Goal: Task Accomplishment & Management: Manage account settings

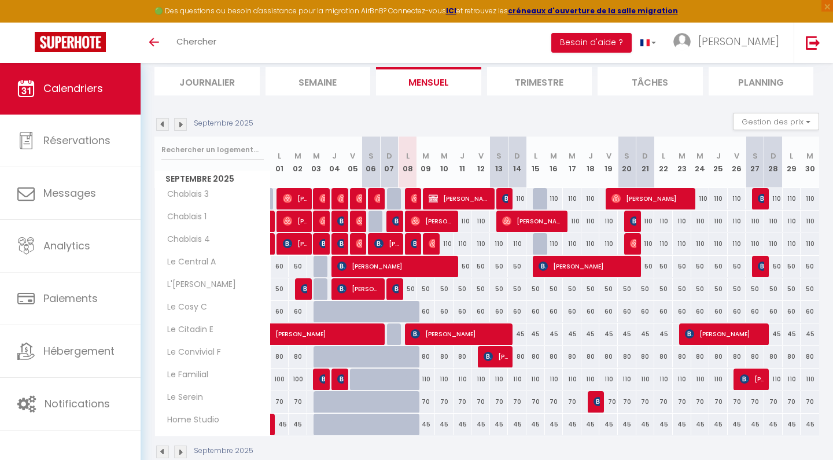
scroll to position [79, 0]
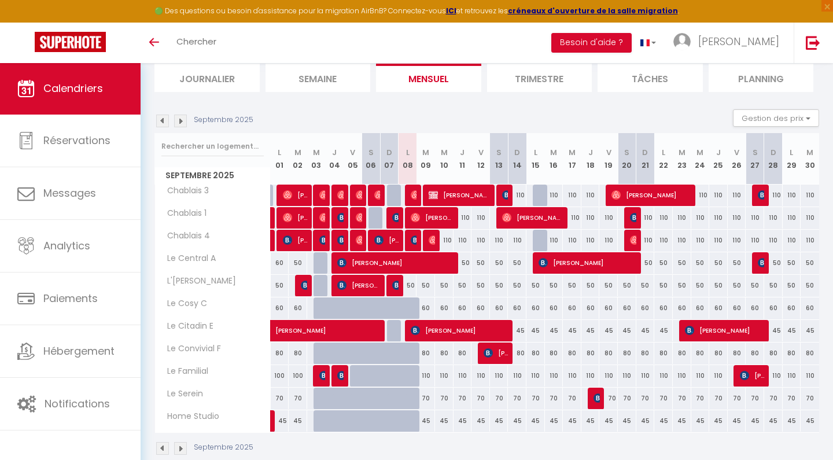
click at [183, 121] on img at bounding box center [180, 121] width 13 height 13
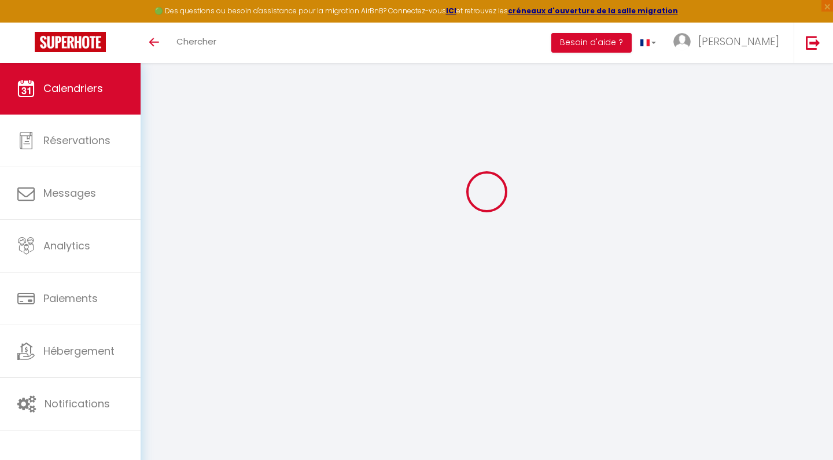
scroll to position [62, 0]
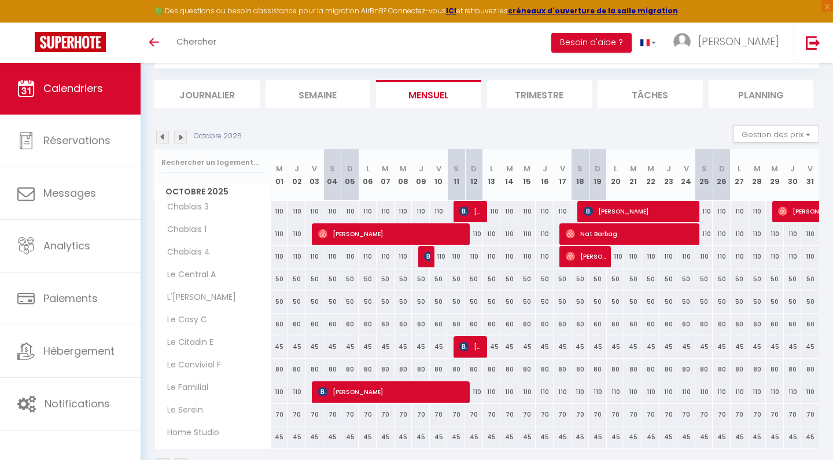
click at [180, 137] on img at bounding box center [180, 137] width 13 height 13
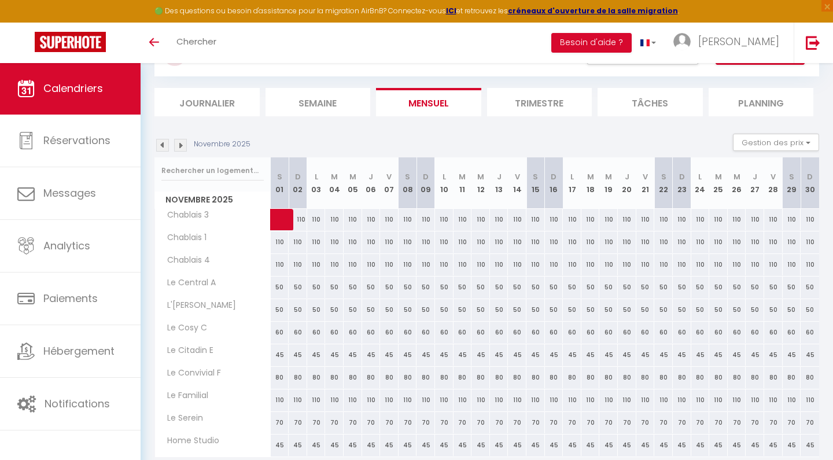
scroll to position [51, 0]
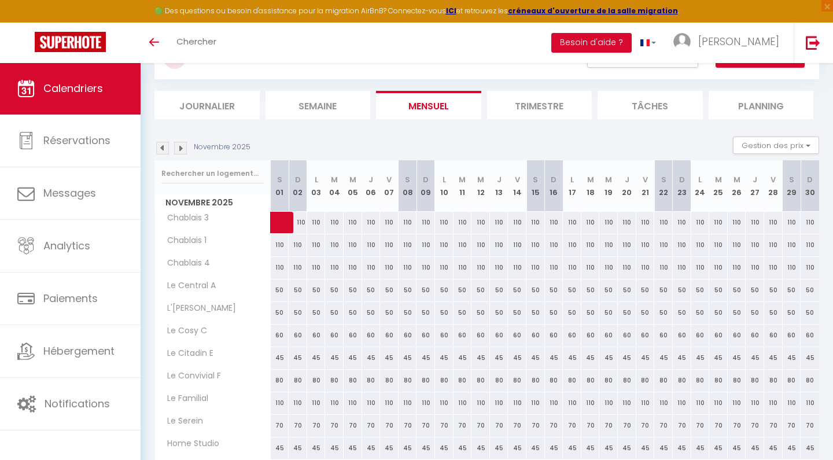
click at [183, 147] on img at bounding box center [180, 148] width 13 height 13
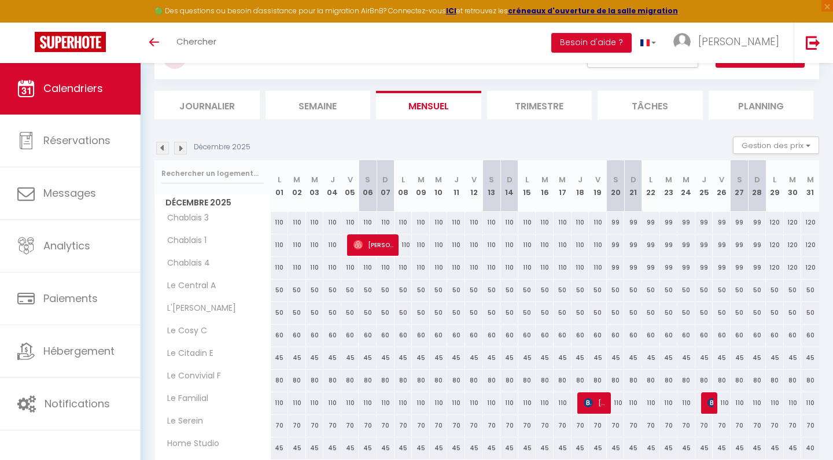
click at [161, 146] on img at bounding box center [162, 148] width 13 height 13
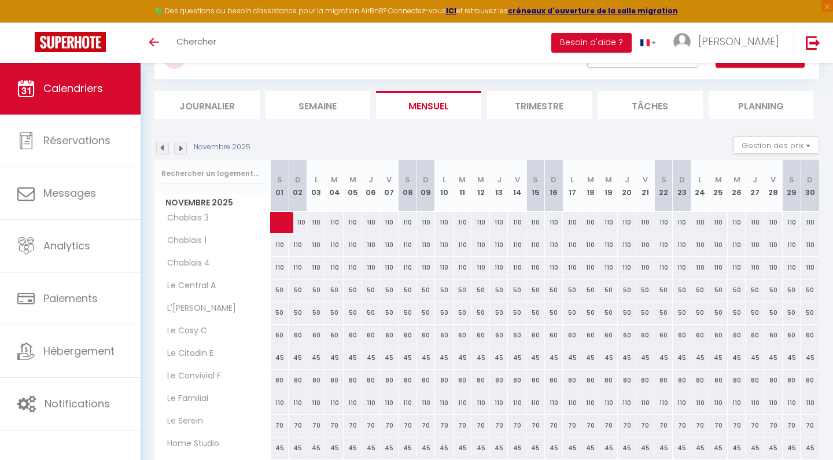
click at [161, 146] on img at bounding box center [162, 148] width 13 height 13
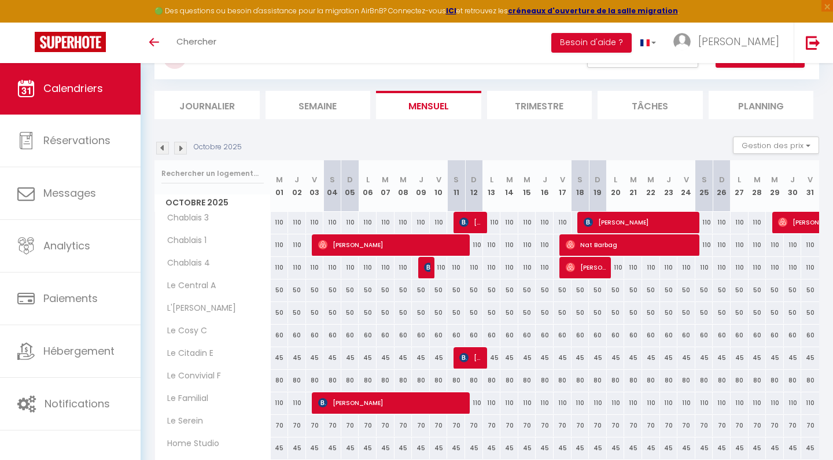
click at [180, 146] on img at bounding box center [180, 148] width 13 height 13
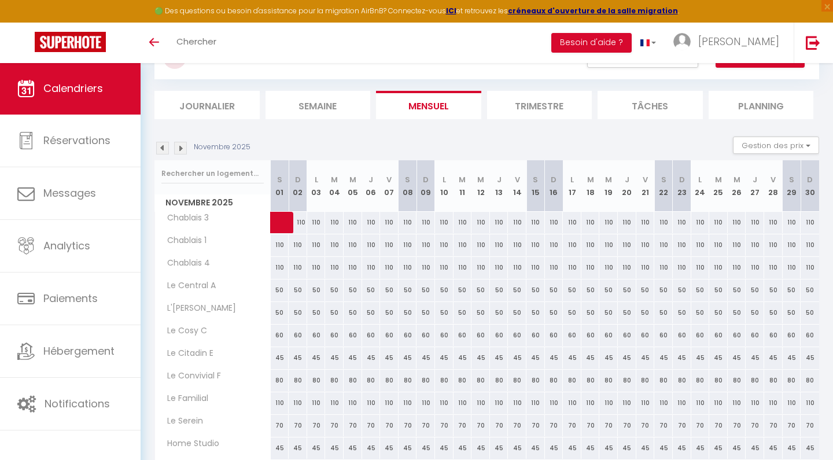
click at [180, 146] on img at bounding box center [180, 148] width 13 height 13
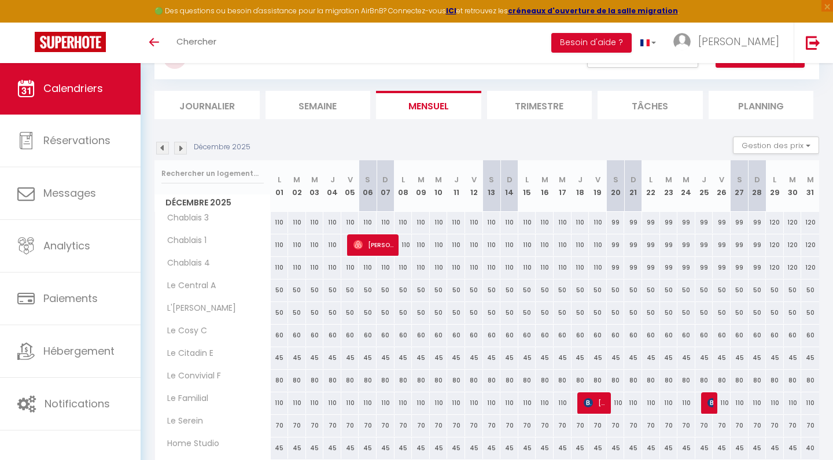
click at [163, 148] on img at bounding box center [162, 148] width 13 height 13
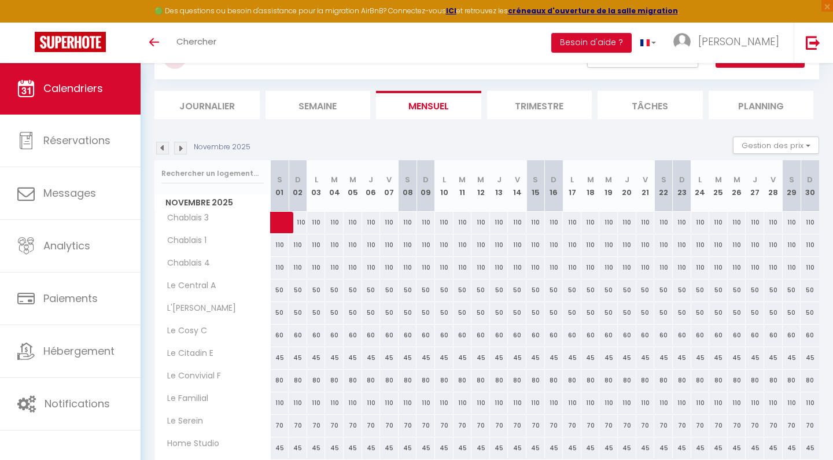
click at [163, 148] on img at bounding box center [162, 148] width 13 height 13
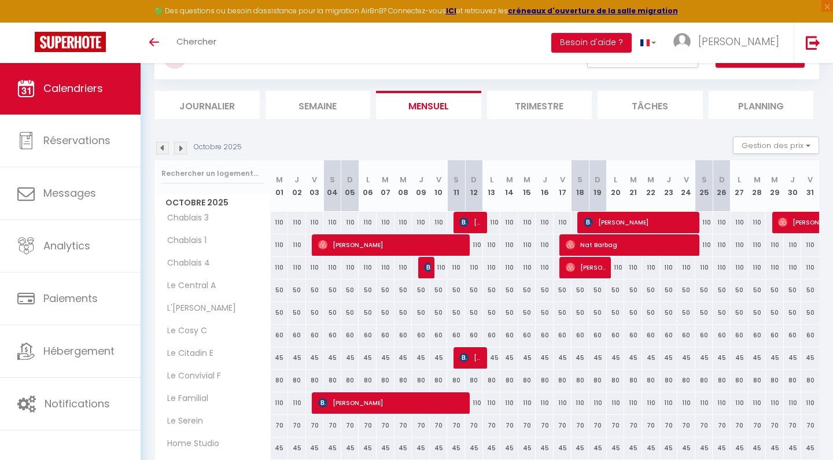
click at [585, 271] on span "[PERSON_NAME]" at bounding box center [587, 267] width 42 height 22
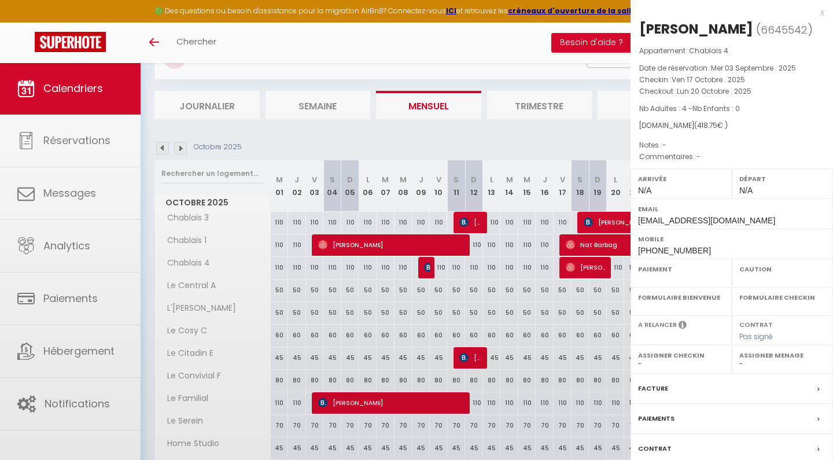
select select "OK"
select select "0"
select select "1"
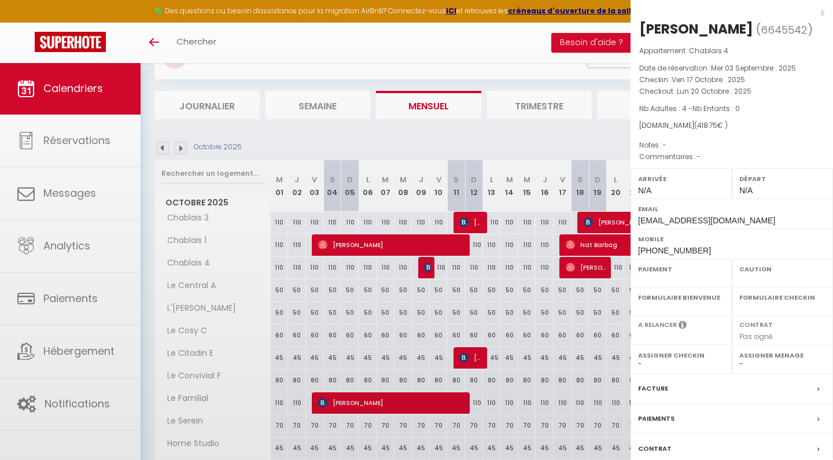
select select
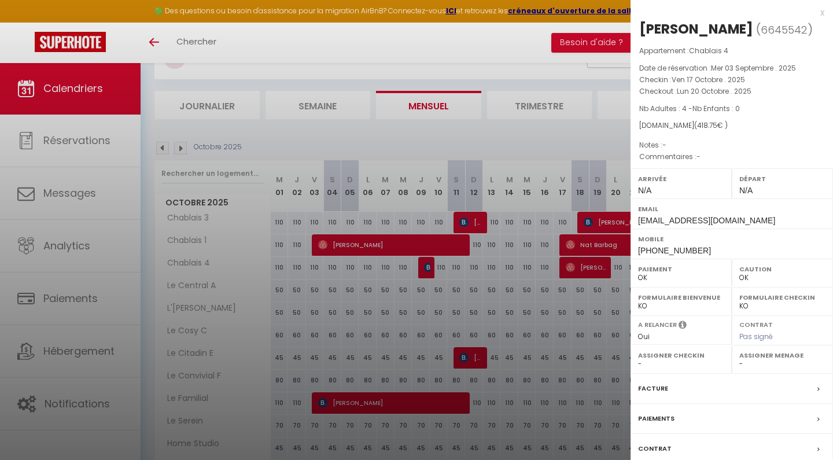
click at [822, 12] on div "x" at bounding box center [728, 13] width 194 height 14
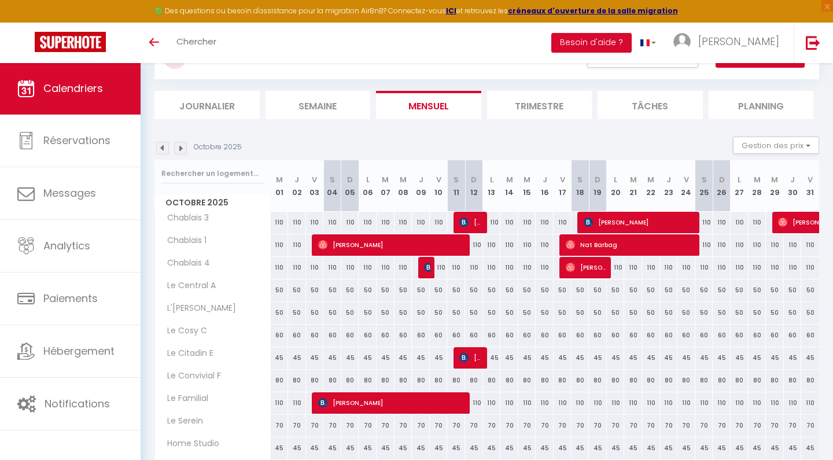
click at [180, 149] on img at bounding box center [180, 148] width 13 height 13
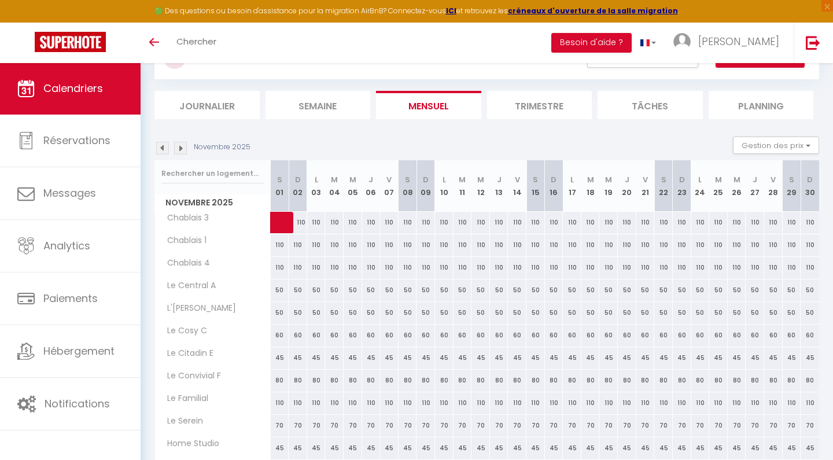
click at [182, 146] on img at bounding box center [180, 148] width 13 height 13
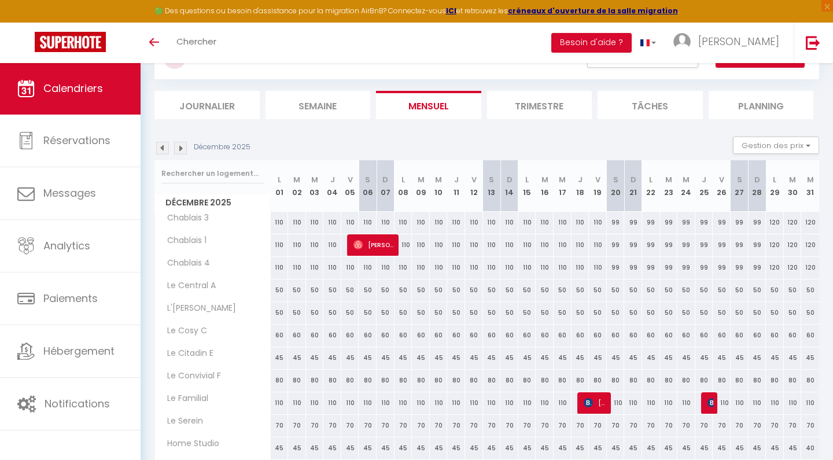
click at [162, 147] on img at bounding box center [162, 148] width 13 height 13
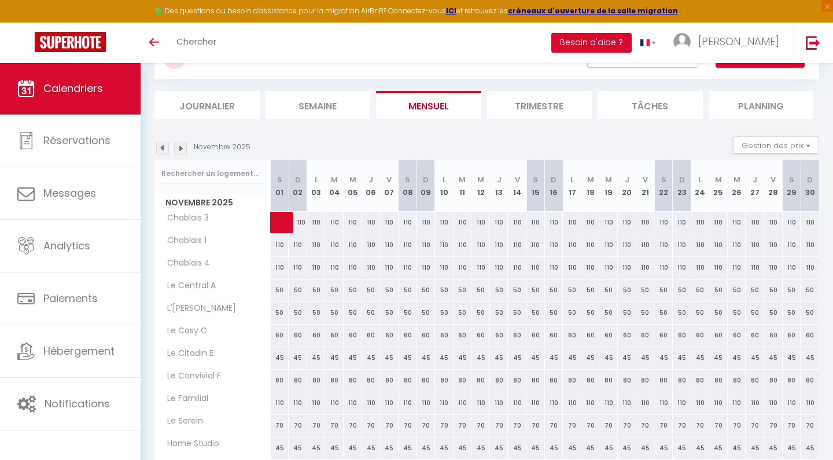
click at [162, 147] on img at bounding box center [162, 148] width 13 height 13
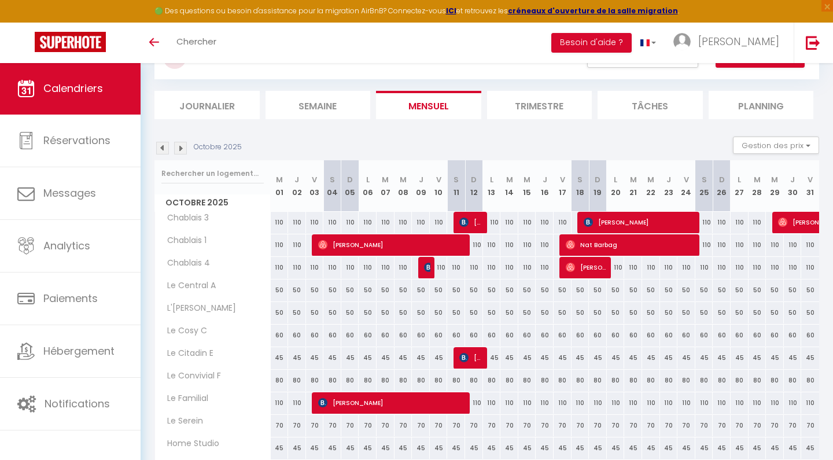
click at [164, 146] on img at bounding box center [162, 148] width 13 height 13
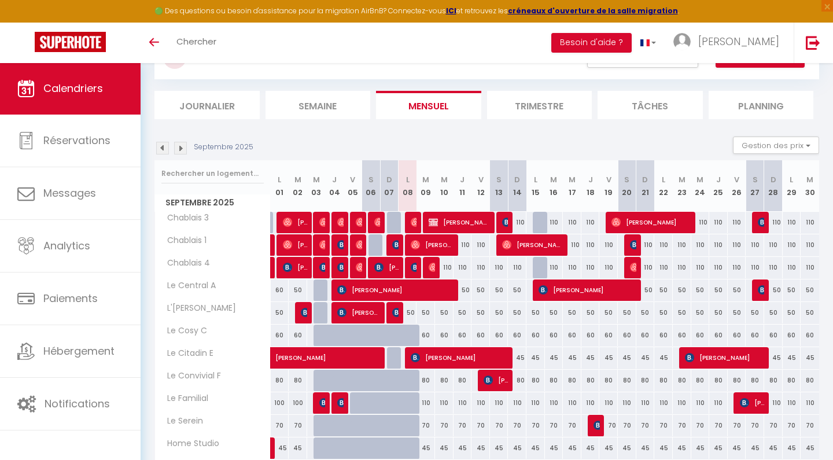
click at [182, 147] on img at bounding box center [180, 148] width 13 height 13
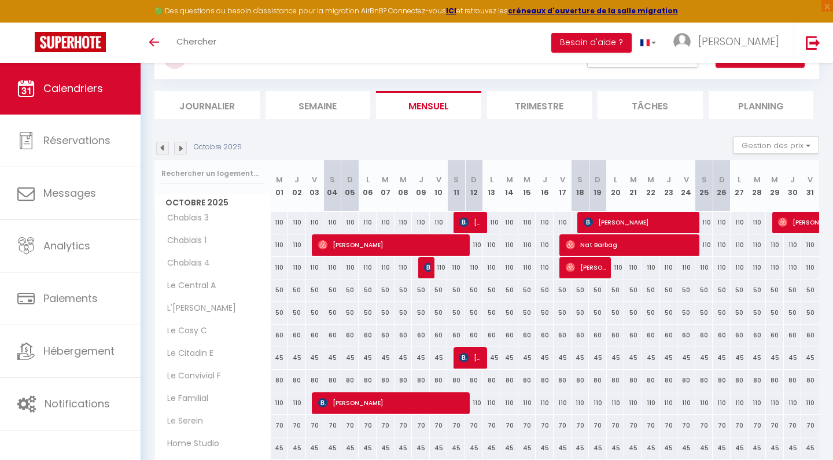
click at [589, 272] on span "[PERSON_NAME]" at bounding box center [587, 267] width 42 height 22
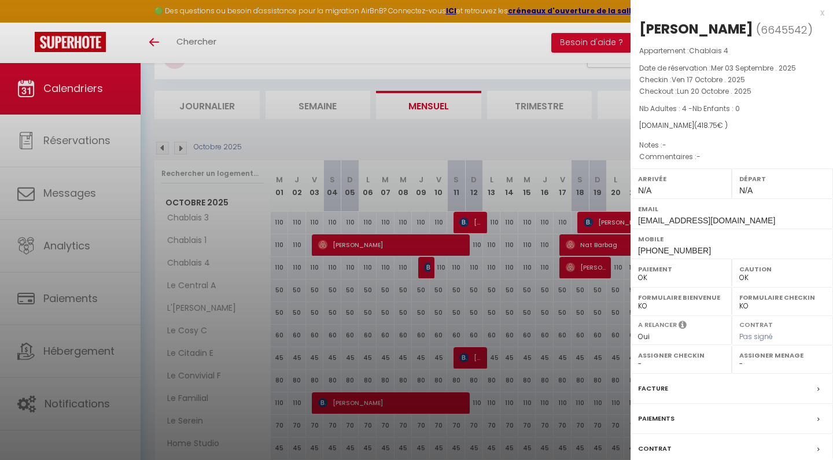
click at [823, 13] on div "x" at bounding box center [728, 13] width 194 height 14
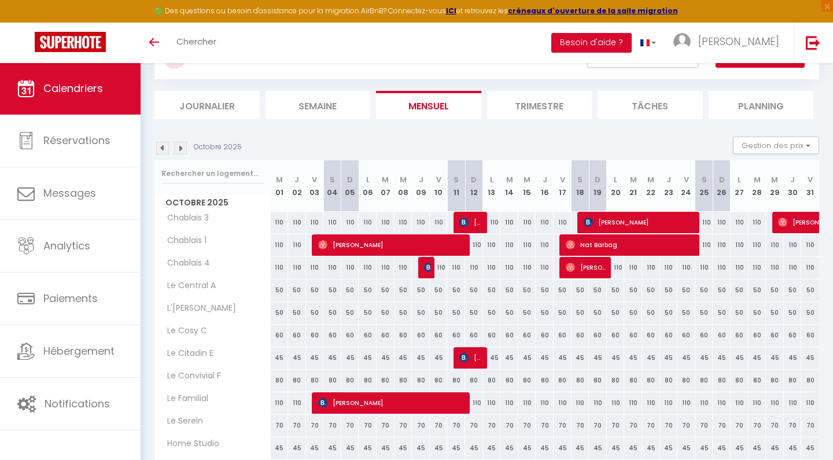
click at [164, 143] on img at bounding box center [162, 148] width 13 height 13
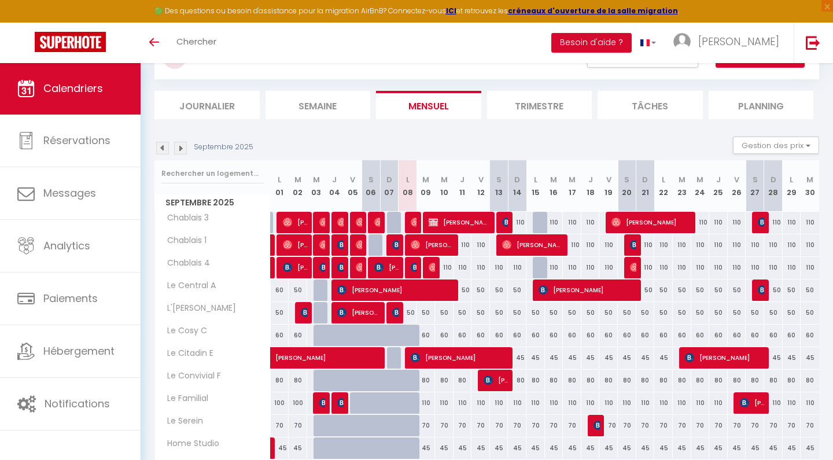
click at [182, 147] on img at bounding box center [180, 148] width 13 height 13
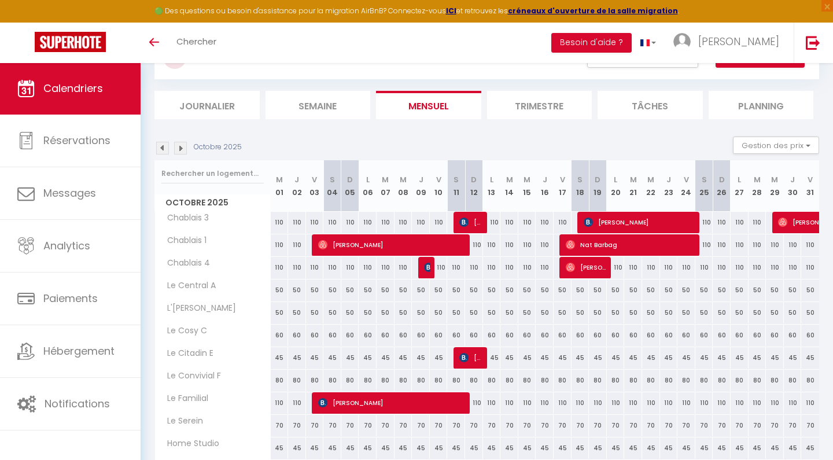
click at [280, 266] on div "110" at bounding box center [280, 267] width 18 height 21
type input "110"
type input "Mer 01 Octobre 2025"
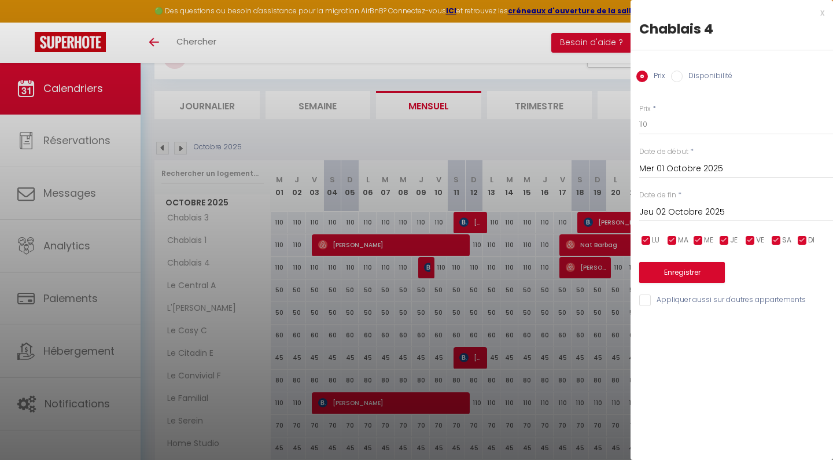
click at [678, 212] on input "Jeu 02 Octobre 2025" at bounding box center [736, 212] width 194 height 15
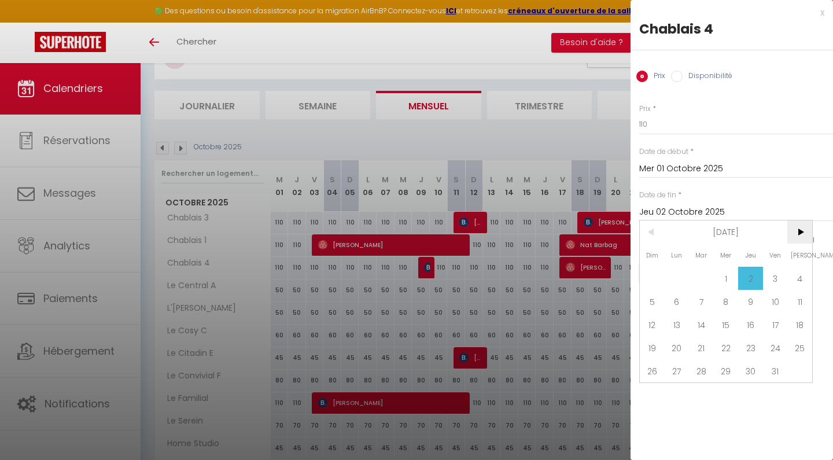
click at [802, 228] on span ">" at bounding box center [799, 231] width 25 height 23
click at [724, 374] on span "31" at bounding box center [726, 370] width 25 height 23
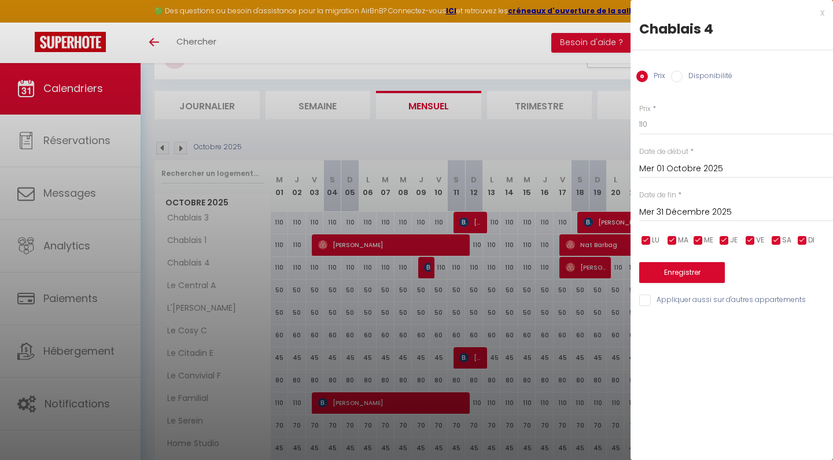
click at [679, 210] on input "Mer 31 Décembre 2025" at bounding box center [736, 212] width 194 height 15
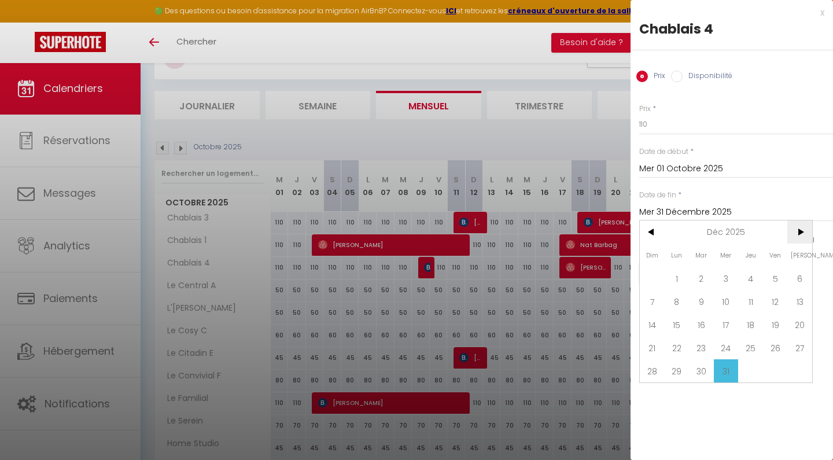
click at [805, 227] on span ">" at bounding box center [799, 231] width 25 height 23
click at [753, 276] on span "1" at bounding box center [750, 278] width 25 height 23
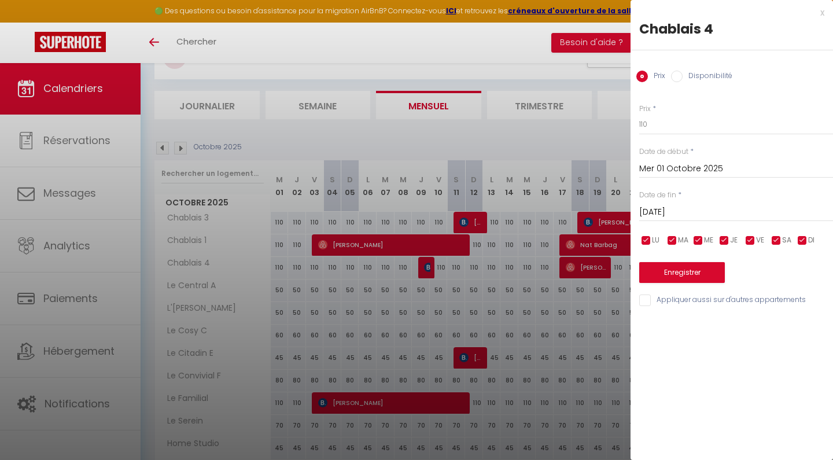
click at [681, 209] on input "[DATE]" at bounding box center [736, 212] width 194 height 15
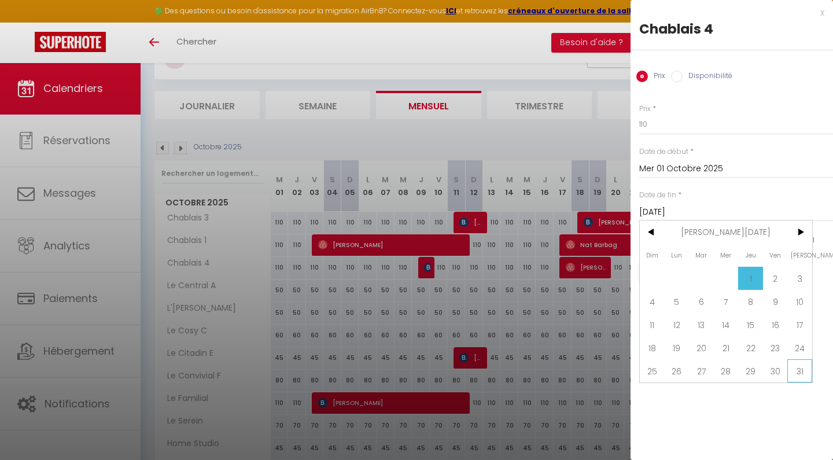
click at [797, 370] on span "31" at bounding box center [799, 370] width 25 height 23
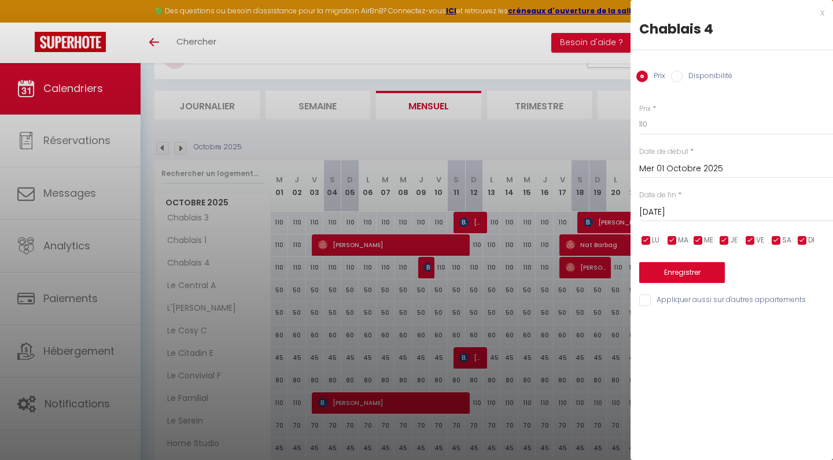
type input "[DATE]"
click at [679, 75] on input "Disponibilité" at bounding box center [677, 77] width 12 height 12
radio input "true"
radio input "false"
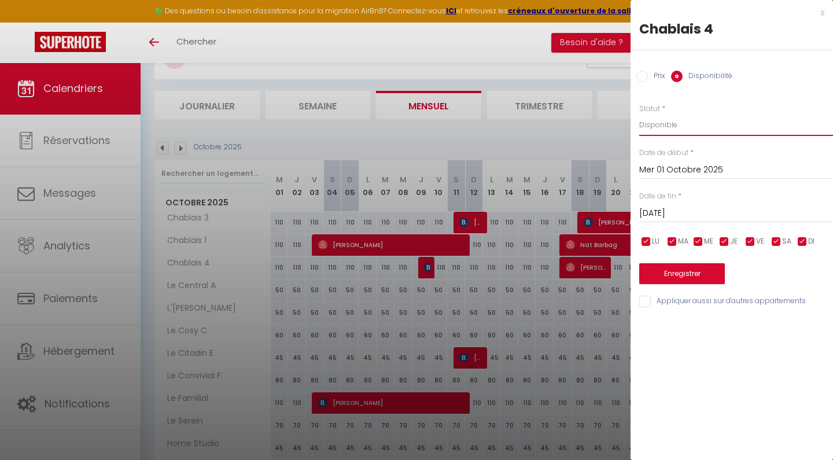
select select "0"
click at [680, 271] on button "Enregistrer" at bounding box center [682, 273] width 86 height 21
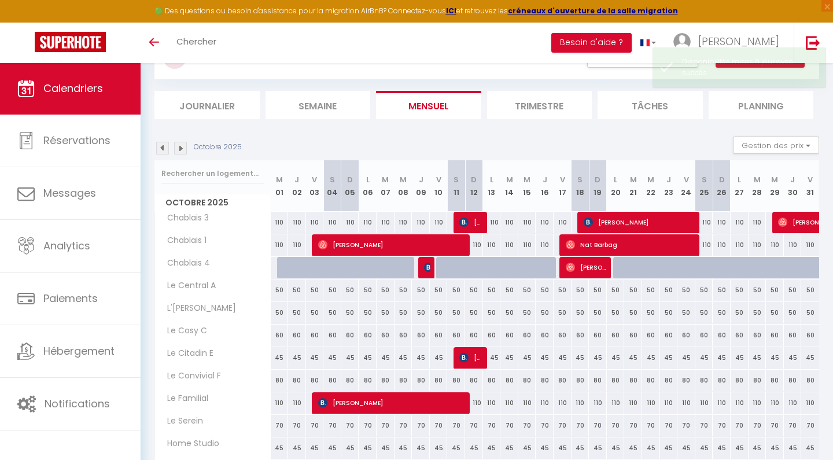
click at [272, 265] on div "110" at bounding box center [279, 267] width 19 height 21
select select "1"
type input "Mer 01 Octobre 2025"
type input "Jeu 02 Octobre 2025"
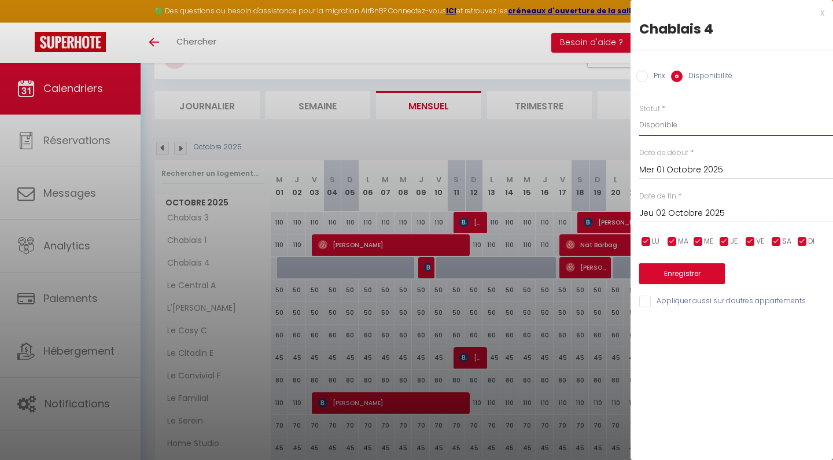
select select "0"
click at [674, 271] on button "Enregistrer" at bounding box center [682, 273] width 86 height 21
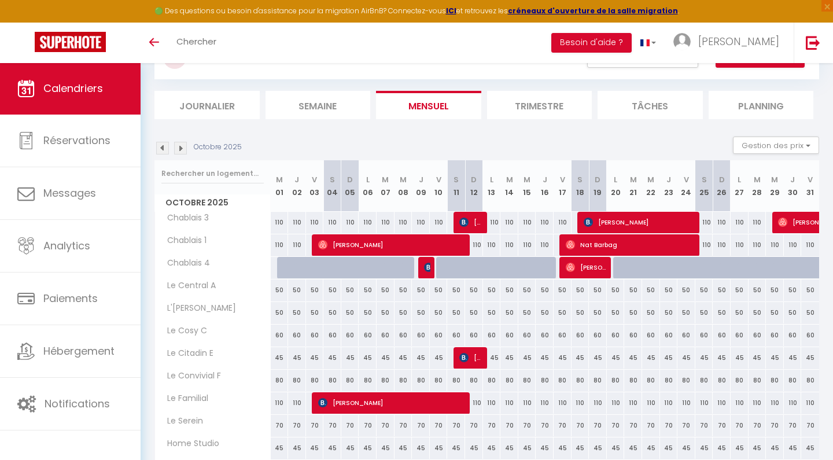
click at [164, 147] on img at bounding box center [162, 148] width 13 height 13
